Goal: Task Accomplishment & Management: Manage account settings

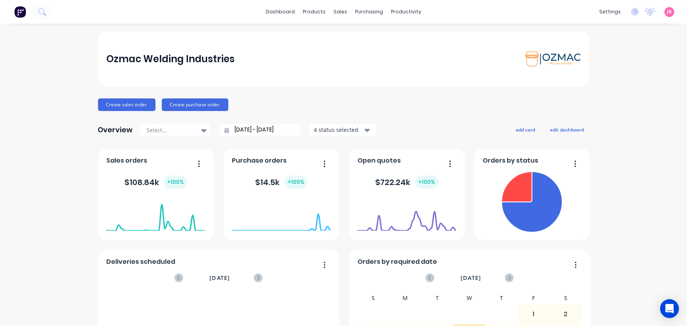
click at [668, 11] on span "JB" at bounding box center [670, 11] width 5 height 7
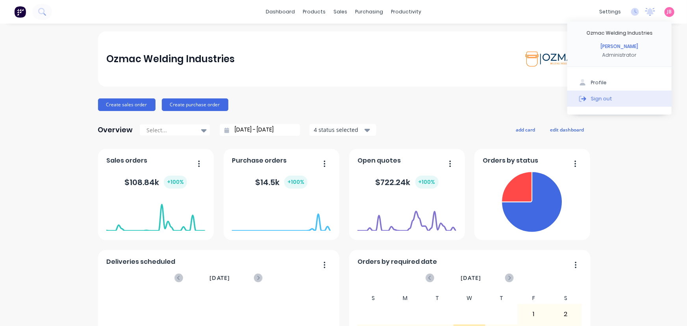
click at [592, 96] on div "Sign out" at bounding box center [601, 98] width 21 height 7
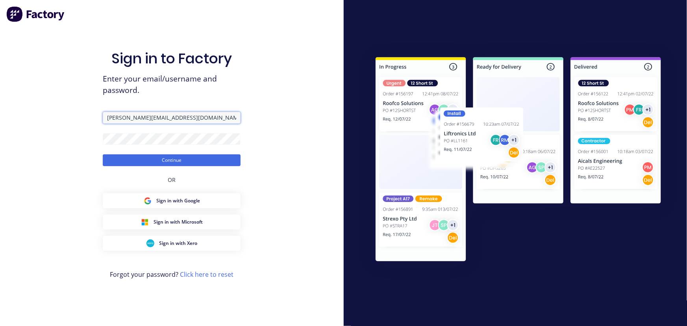
click at [118, 117] on input "[PERSON_NAME][EMAIL_ADDRESS][DOMAIN_NAME]" at bounding box center [172, 118] width 138 height 12
drag, startPoint x: 120, startPoint y: 117, endPoint x: 97, endPoint y: 121, distance: 23.2
click at [97, 121] on div "Sign in to Factory Enter your email/username and password. [PERSON_NAME][EMAIL_…" at bounding box center [172, 163] width 344 height 326
type input "[PERSON_NAME][EMAIL_ADDRESS][DOMAIN_NAME]"
click at [116, 159] on button "Continue" at bounding box center [172, 160] width 138 height 12
